Goal: Register for event/course

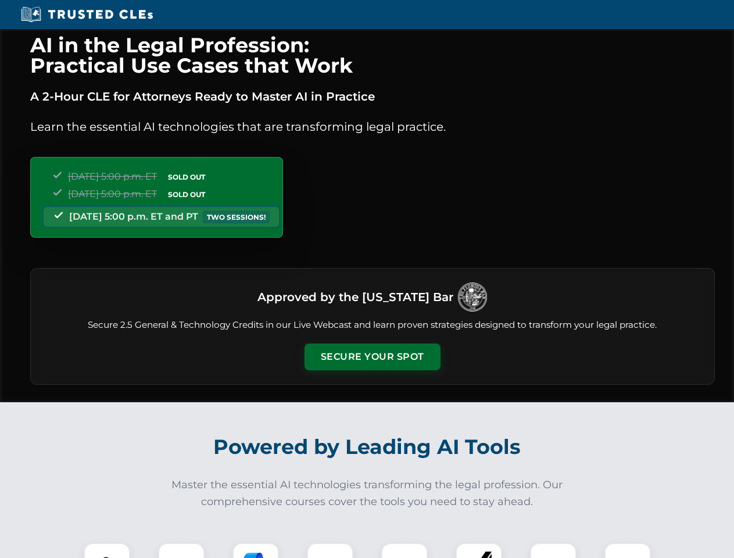
click at [372, 357] on button "Secure Your Spot" at bounding box center [373, 356] width 136 height 27
click at [107, 550] on img at bounding box center [107, 566] width 34 height 34
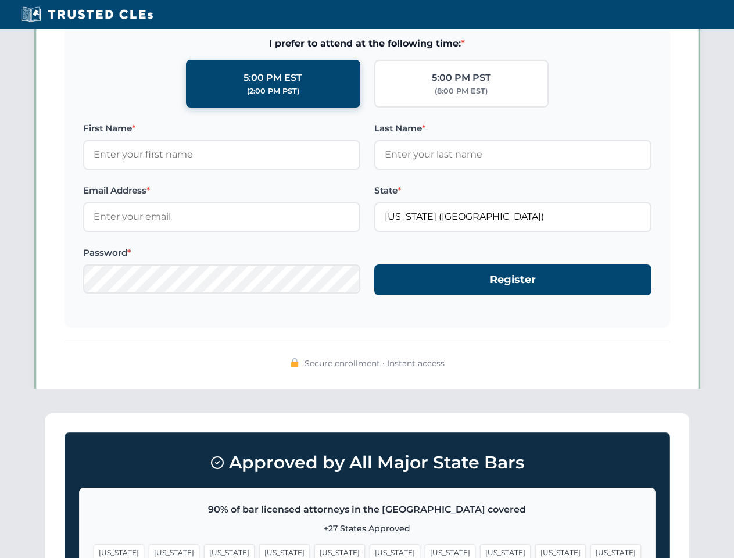
click at [425, 550] on span "[US_STATE]" at bounding box center [450, 552] width 51 height 17
click at [535, 550] on span "[US_STATE]" at bounding box center [560, 552] width 51 height 17
